Goal: Entertainment & Leisure: Consume media (video, audio)

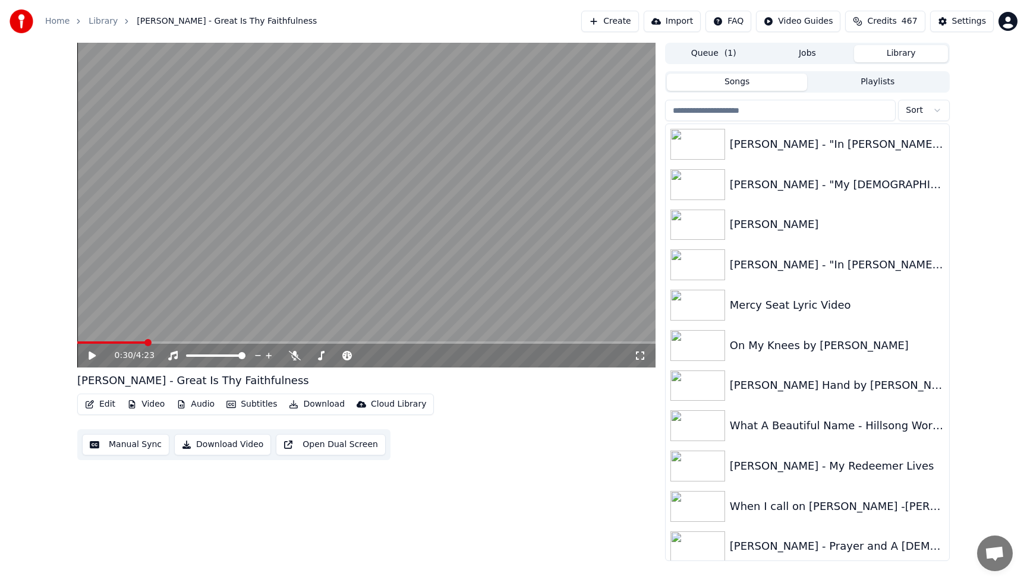
click at [738, 111] on input "search" at bounding box center [780, 110] width 231 height 21
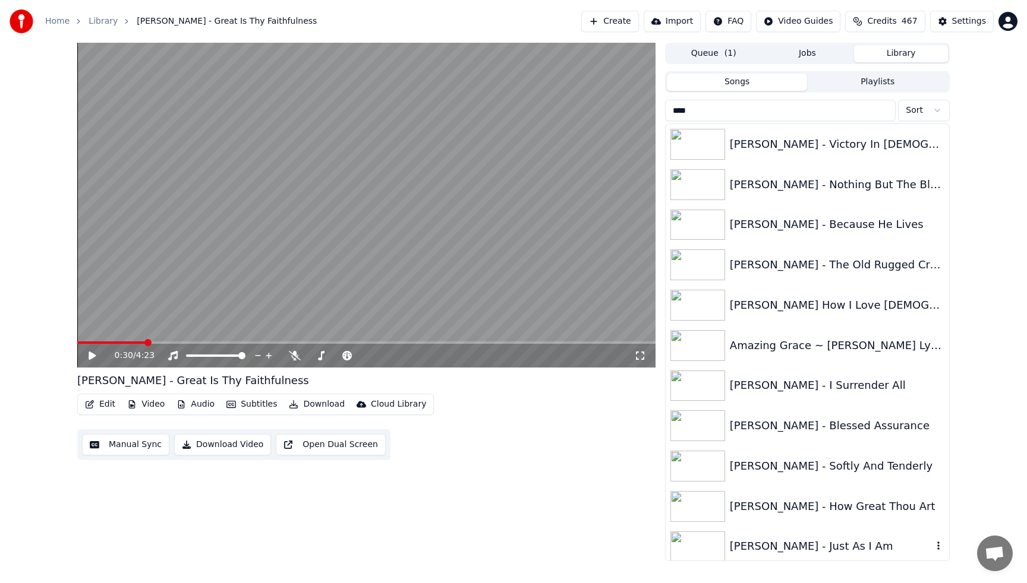
type input "****"
click at [814, 543] on div "[PERSON_NAME] - Just As I Am" at bounding box center [831, 546] width 203 height 17
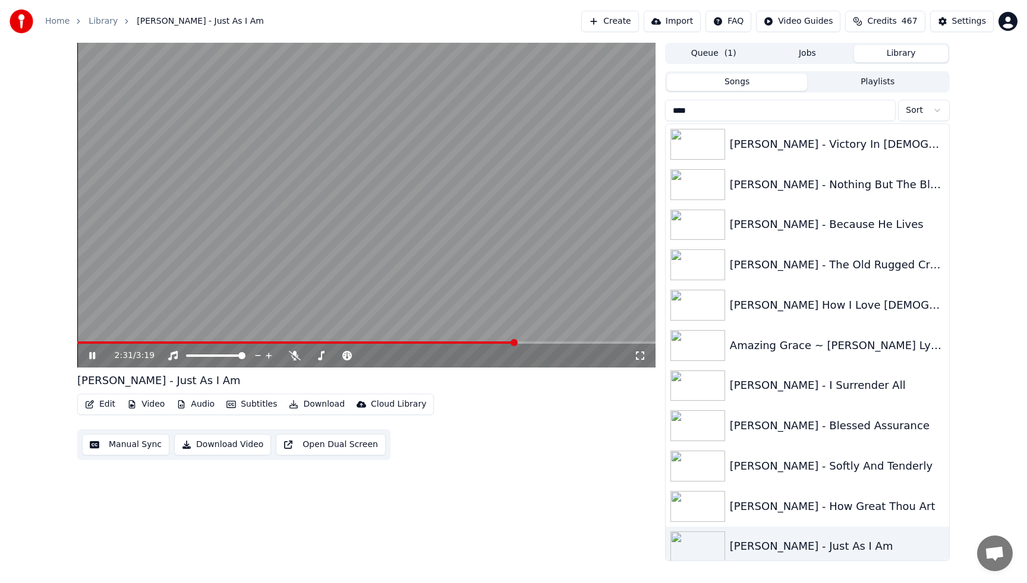
click at [478, 210] on video at bounding box center [366, 205] width 578 height 325
click at [771, 317] on div "[PERSON_NAME] How I Love [DEMOGRAPHIC_DATA]" at bounding box center [806, 305] width 283 height 40
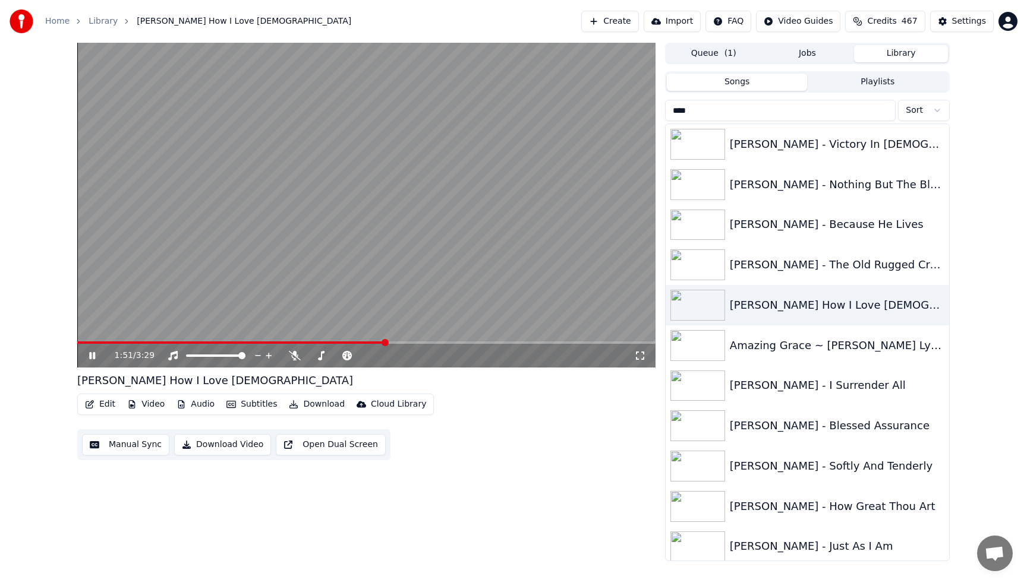
click at [553, 164] on video at bounding box center [366, 205] width 578 height 325
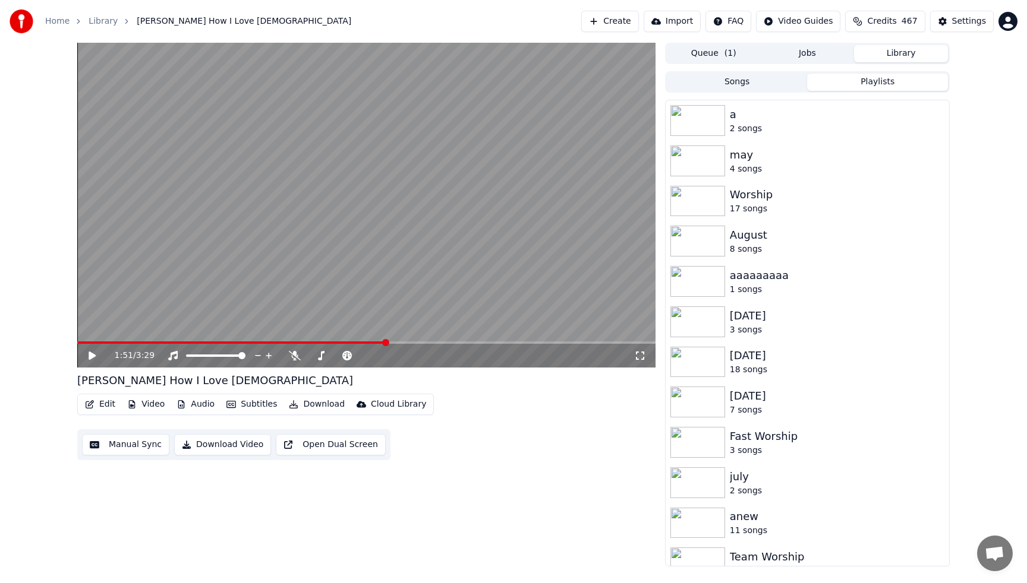
click at [868, 81] on button "Playlists" at bounding box center [877, 82] width 141 height 17
click at [746, 557] on div "Team Worship" at bounding box center [831, 557] width 203 height 17
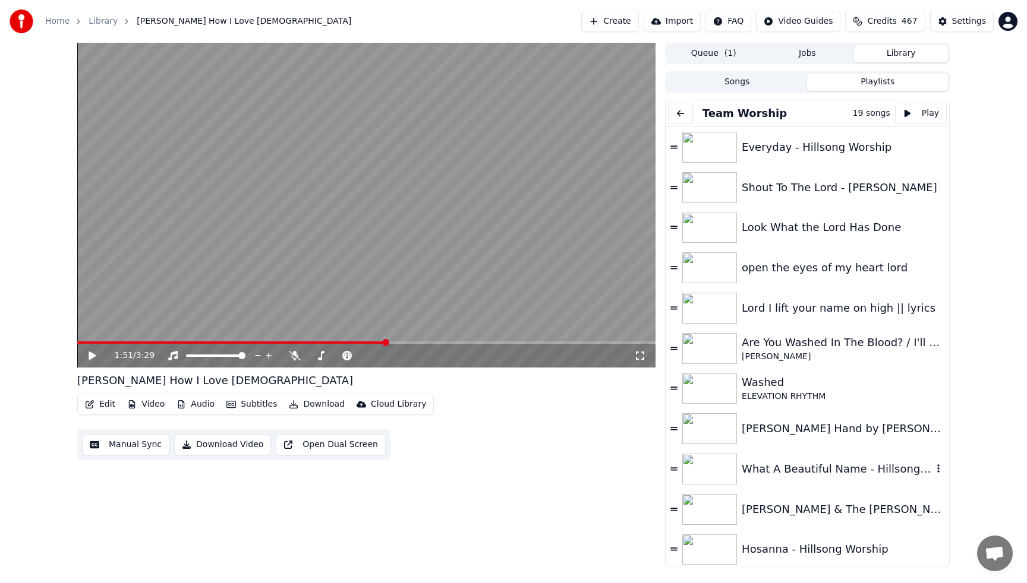
click at [771, 475] on div "What A Beautiful Name - Hillsong Worship - Lyric Video" at bounding box center [837, 469] width 191 height 17
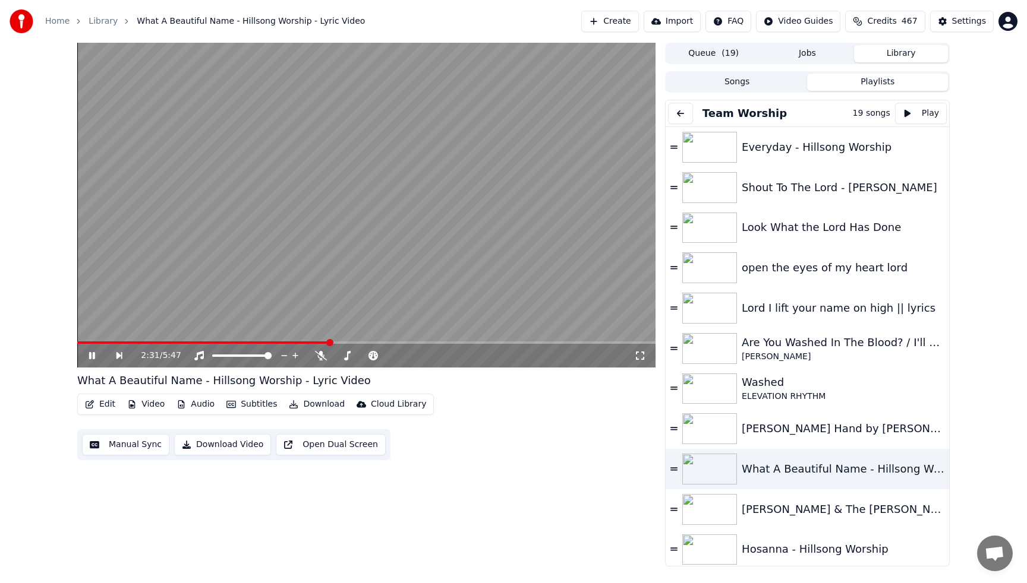
click at [494, 198] on video at bounding box center [366, 205] width 578 height 325
click at [494, 199] on video at bounding box center [366, 205] width 578 height 325
click at [487, 206] on video at bounding box center [366, 205] width 578 height 325
drag, startPoint x: 487, startPoint y: 206, endPoint x: 497, endPoint y: 212, distance: 10.9
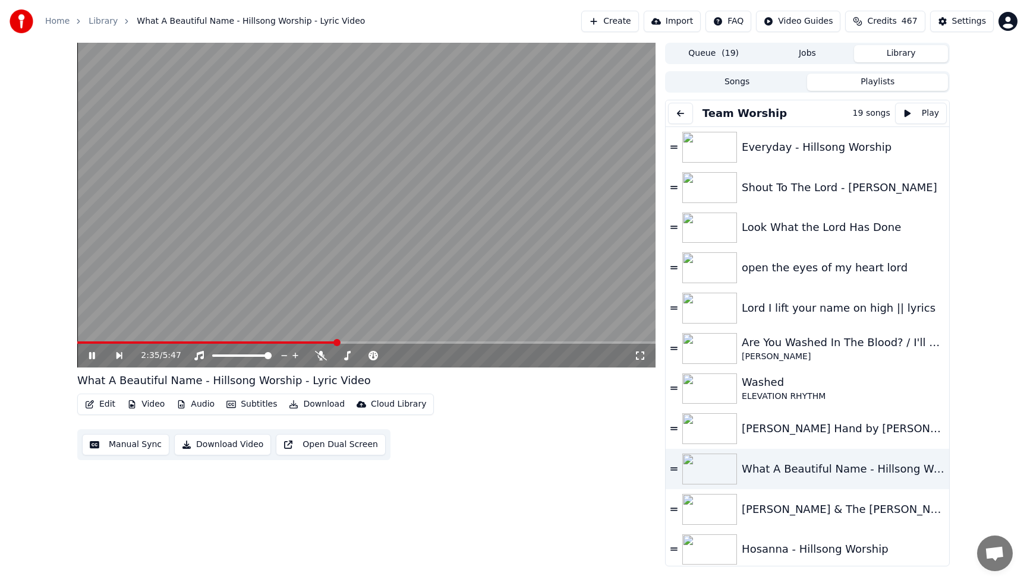
click at [497, 212] on video at bounding box center [366, 205] width 578 height 325
click at [816, 551] on div "Hosanna - Hillsong Worship" at bounding box center [837, 549] width 191 height 17
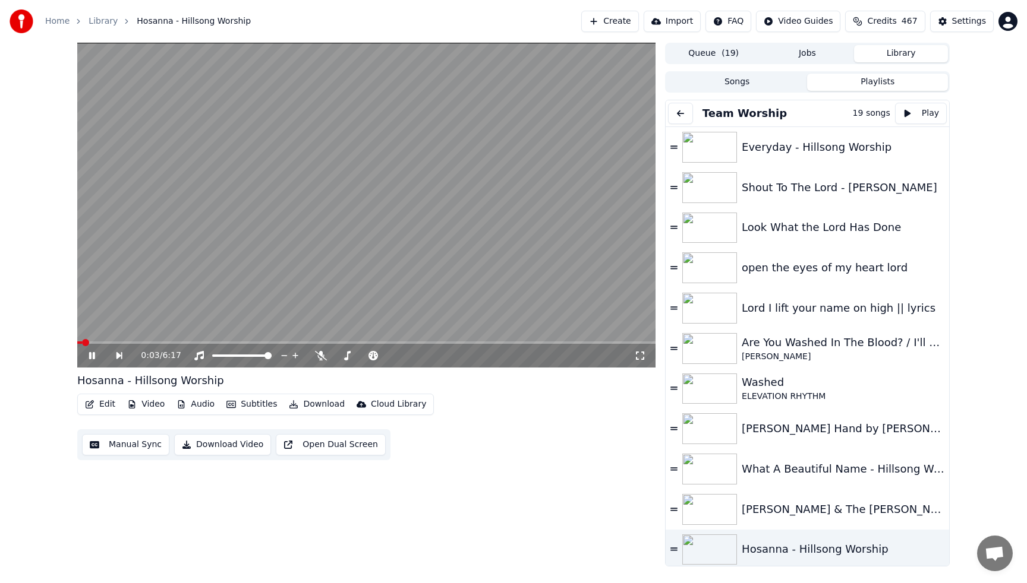
click at [682, 113] on button at bounding box center [680, 113] width 25 height 21
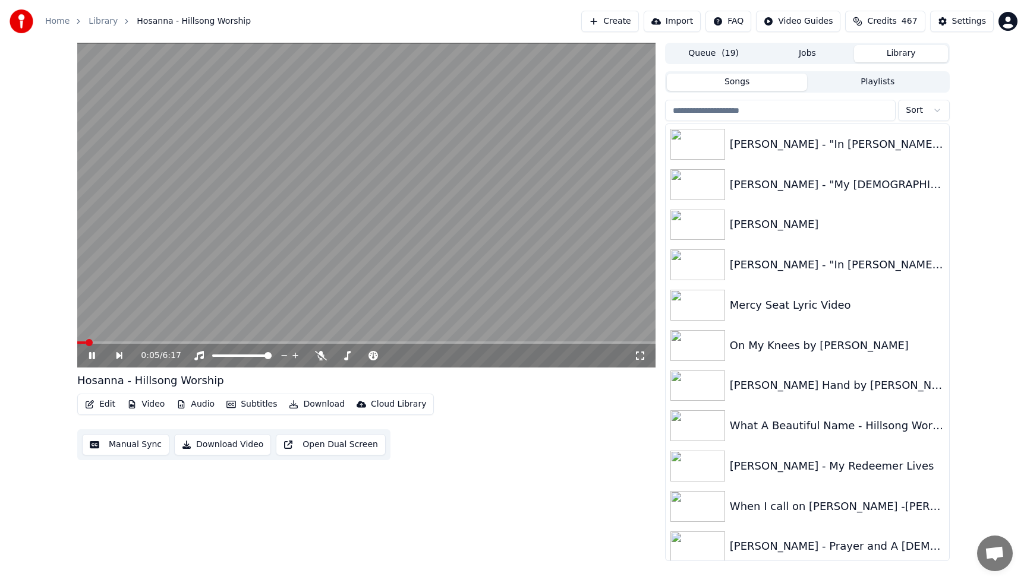
click at [738, 83] on button "Songs" at bounding box center [737, 82] width 141 height 17
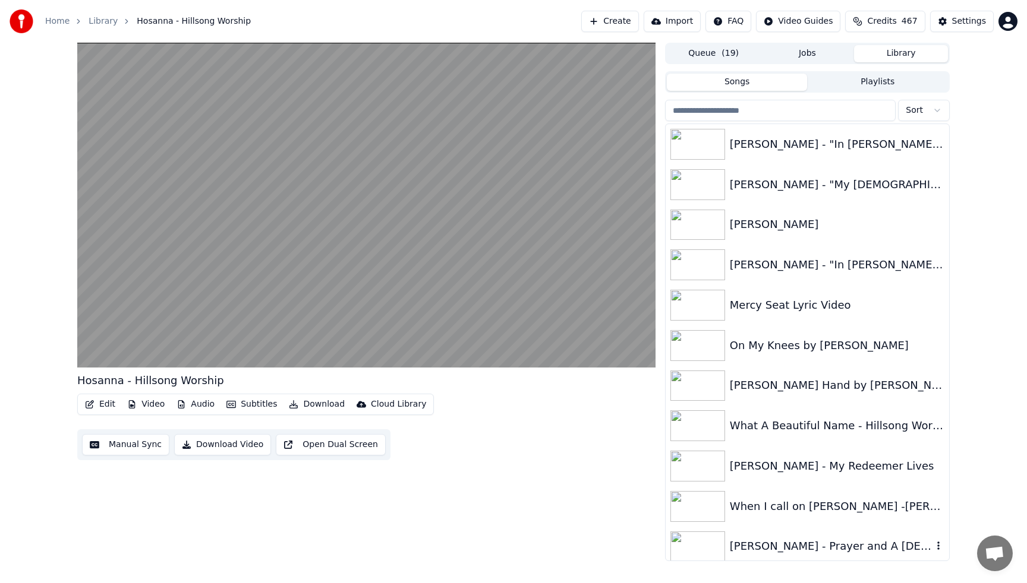
click at [778, 549] on div "[PERSON_NAME] - Prayer and A [DEMOGRAPHIC_DATA]" at bounding box center [831, 546] width 203 height 17
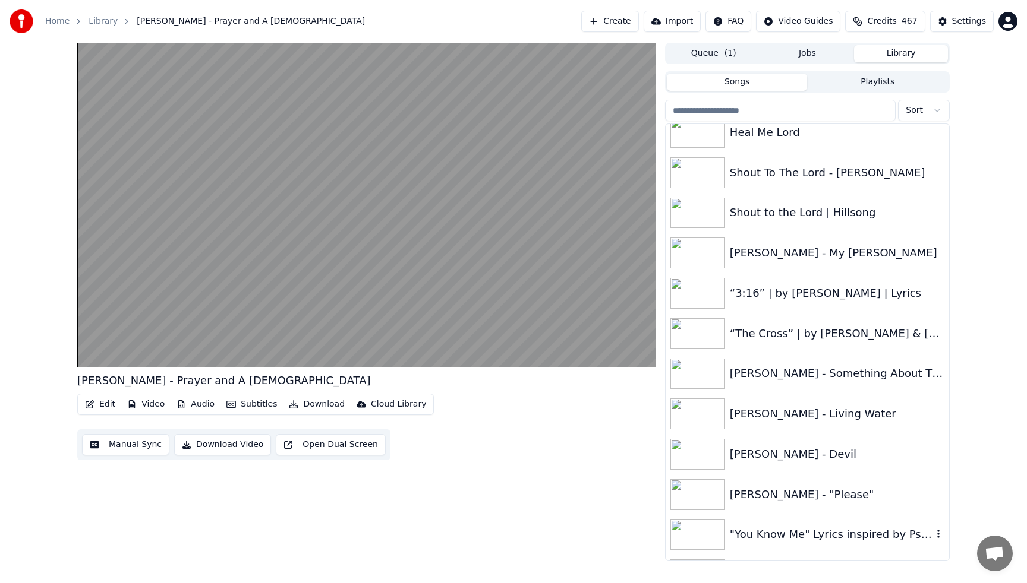
scroll to position [642, 0]
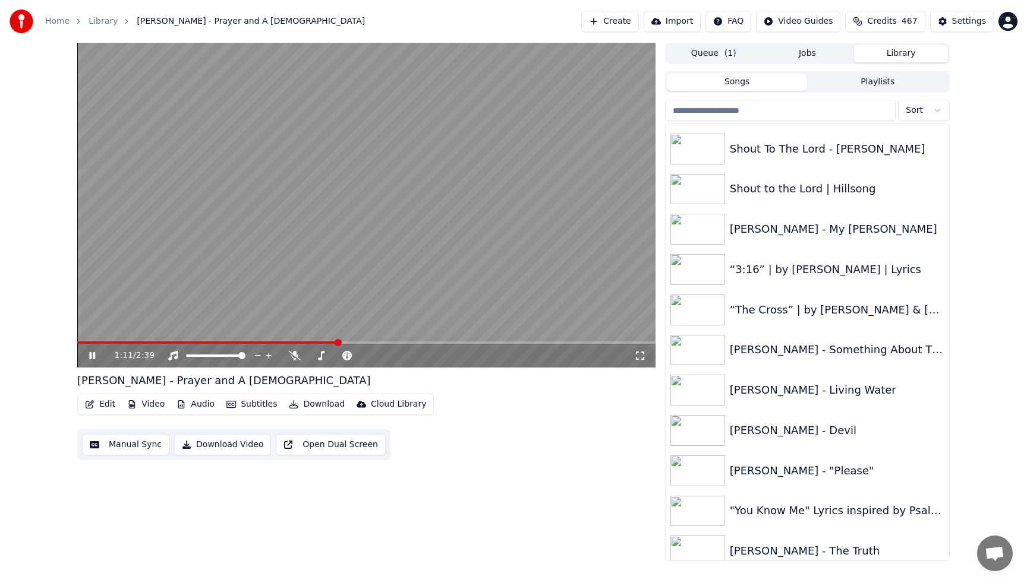
click at [522, 272] on video at bounding box center [366, 205] width 578 height 325
click at [810, 314] on div "“The Cross” | by [PERSON_NAME] & [PERSON_NAME] | Lyrics" at bounding box center [831, 310] width 203 height 17
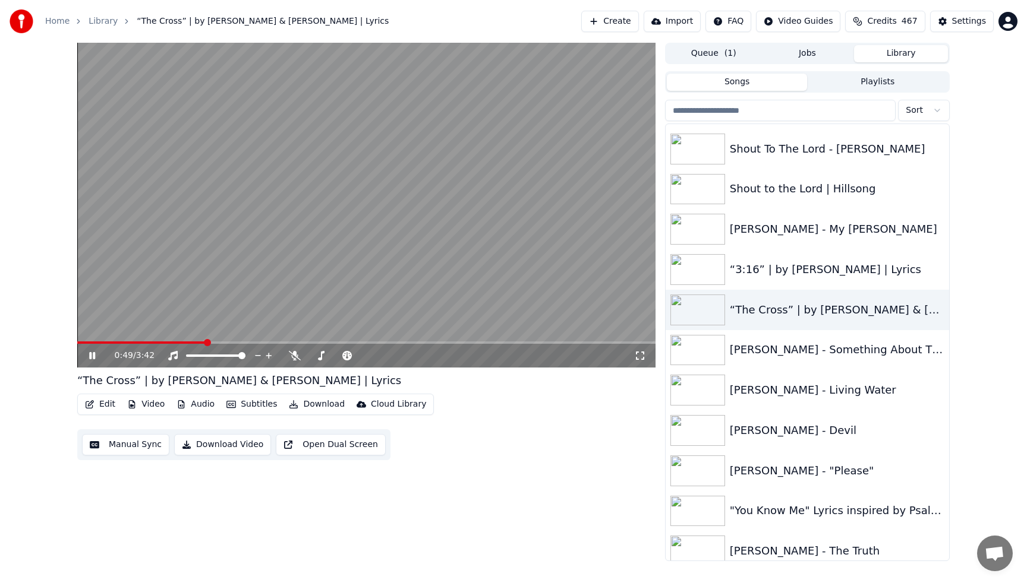
click at [523, 172] on video at bounding box center [366, 205] width 578 height 325
click at [990, 163] on div "0:49 / 3:42 “The Cross” | by [PERSON_NAME] & [PERSON_NAME] | Lyrics Edit Video …" at bounding box center [513, 302] width 1027 height 519
